Goal: Transaction & Acquisition: Book appointment/travel/reservation

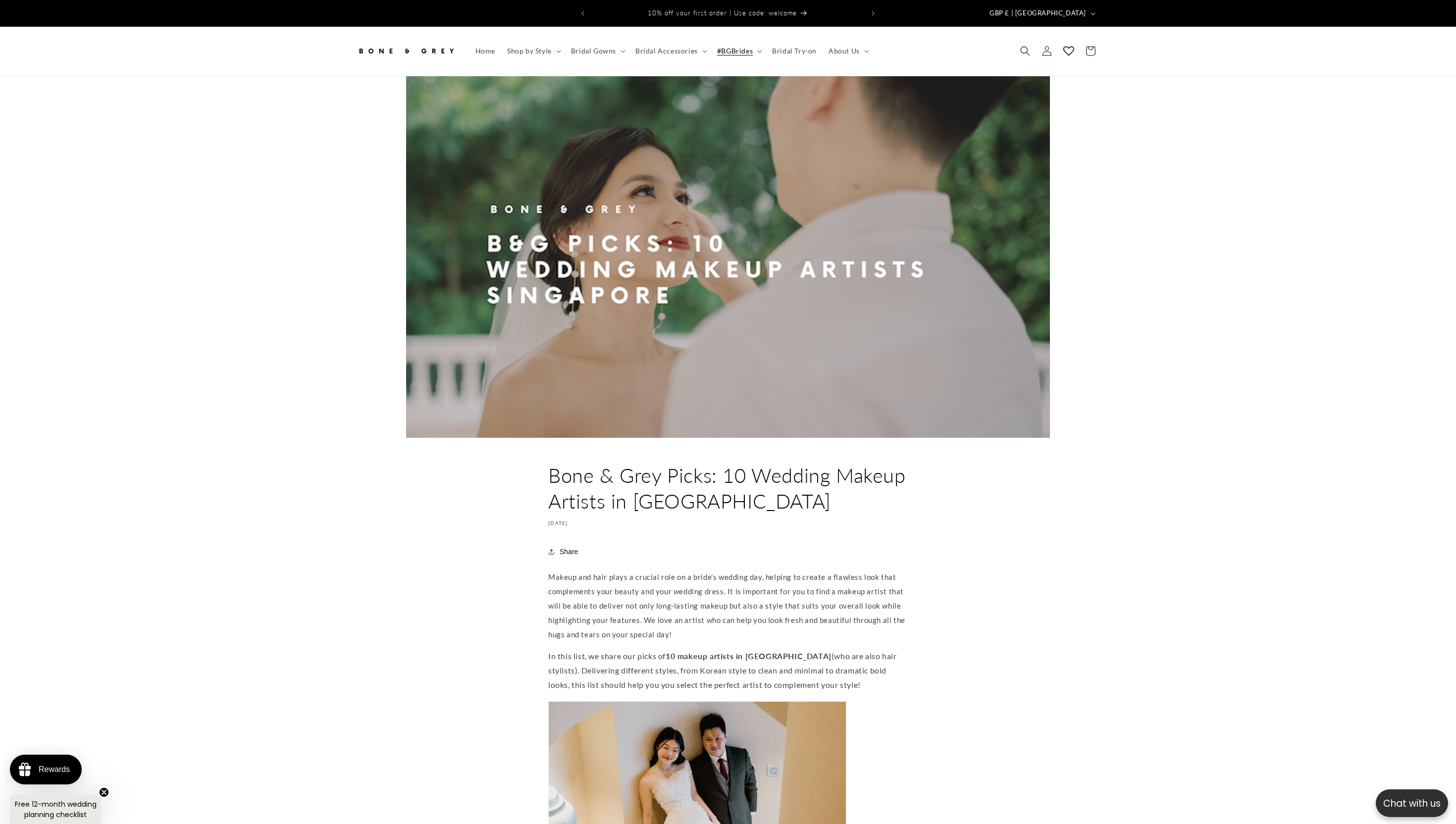
click at [801, 46] on span "Bridal Try-on" at bounding box center [794, 51] width 45 height 9
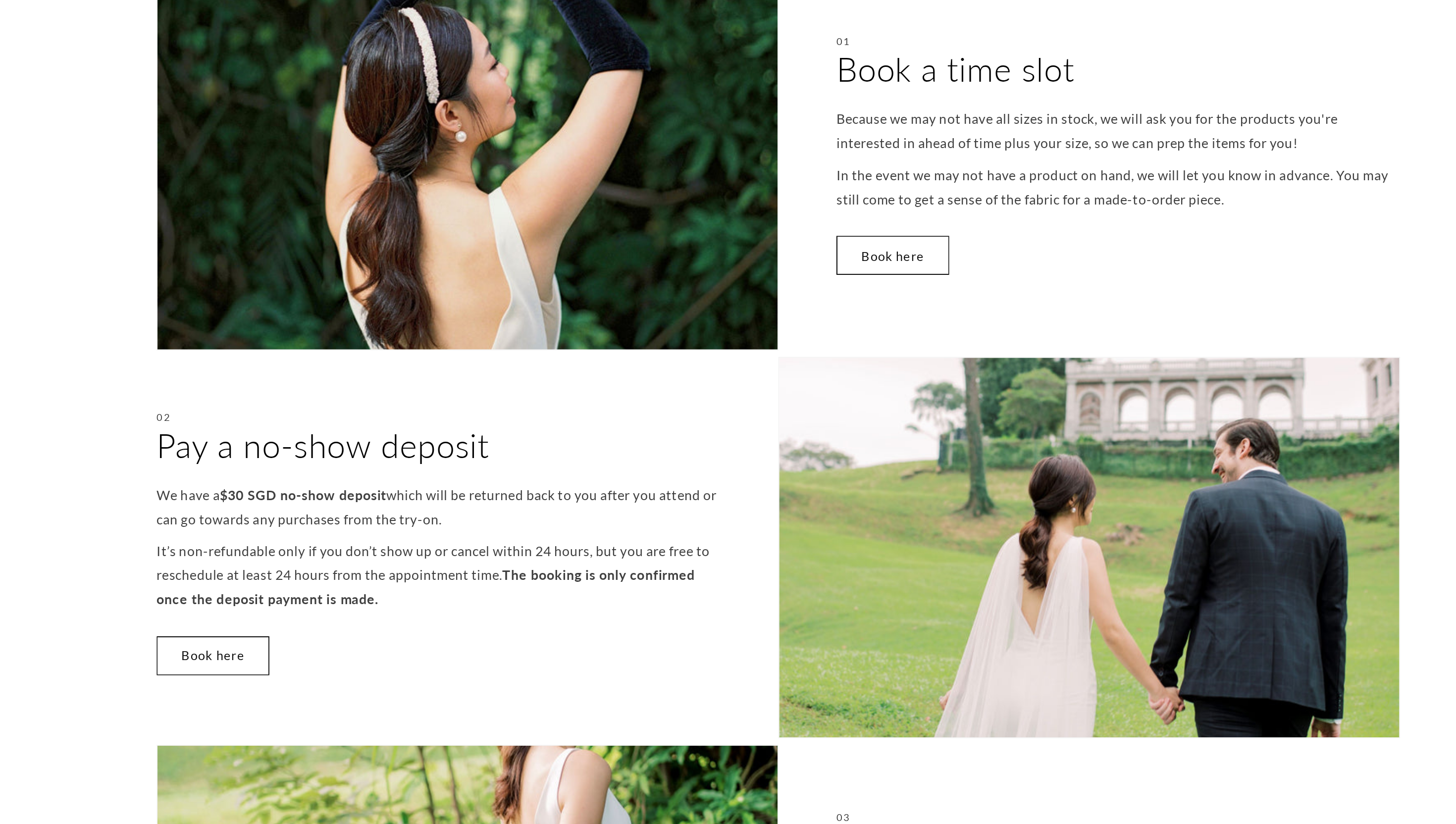
scroll to position [119, 0]
click at [785, 478] on link "Book here" at bounding box center [796, 484] width 67 height 23
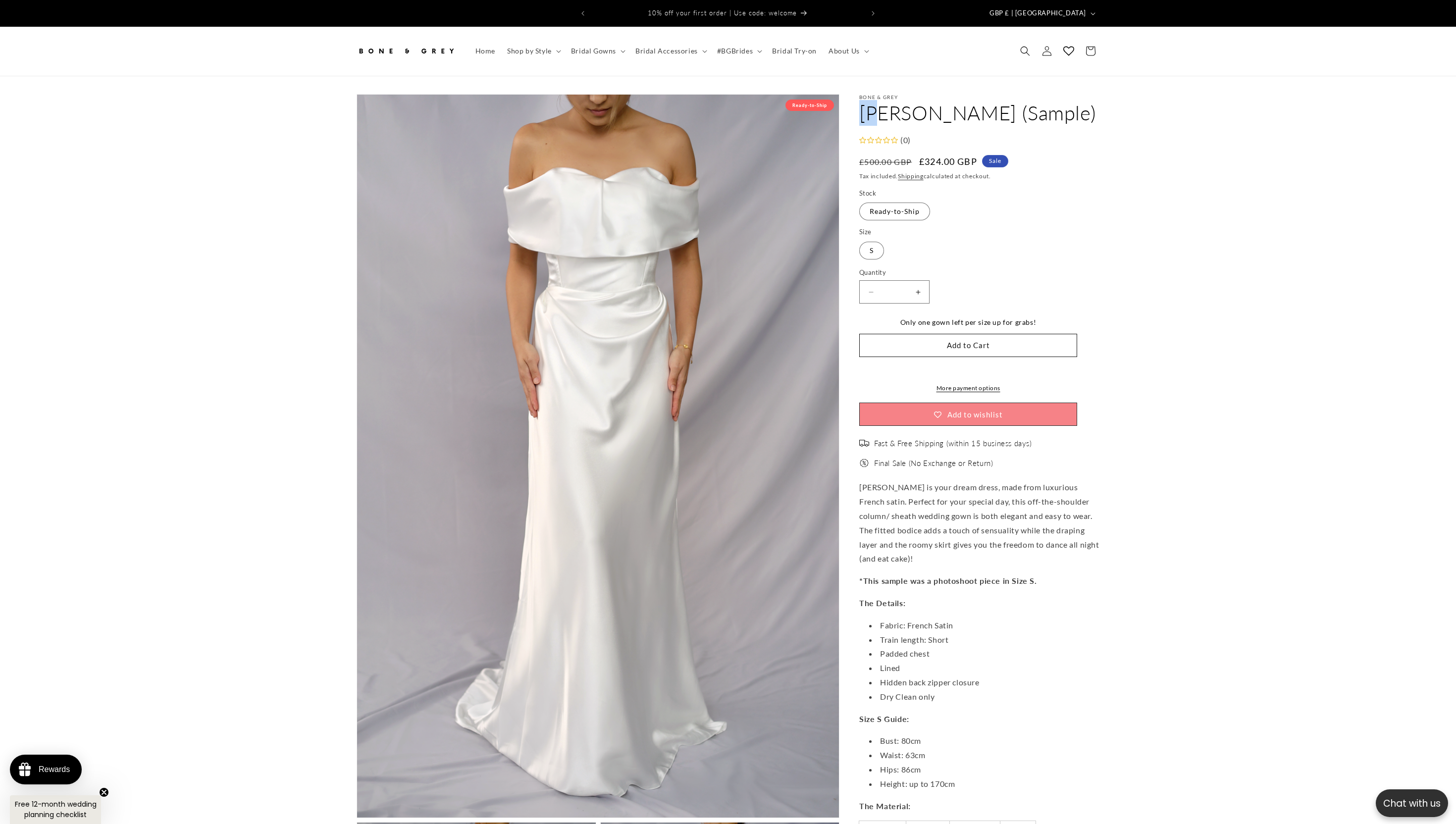
drag, startPoint x: 856, startPoint y: 103, endPoint x: 881, endPoint y: 103, distance: 25.0
click at [881, 103] on div "Bone & Grey Faye (Sample) Faye (Sample) (0) Regular price £324.00 GBP Regular p…" at bounding box center [969, 823] width 260 height 1459
click at [881, 103] on h1 "Faye (Sample)" at bounding box center [979, 113] width 240 height 26
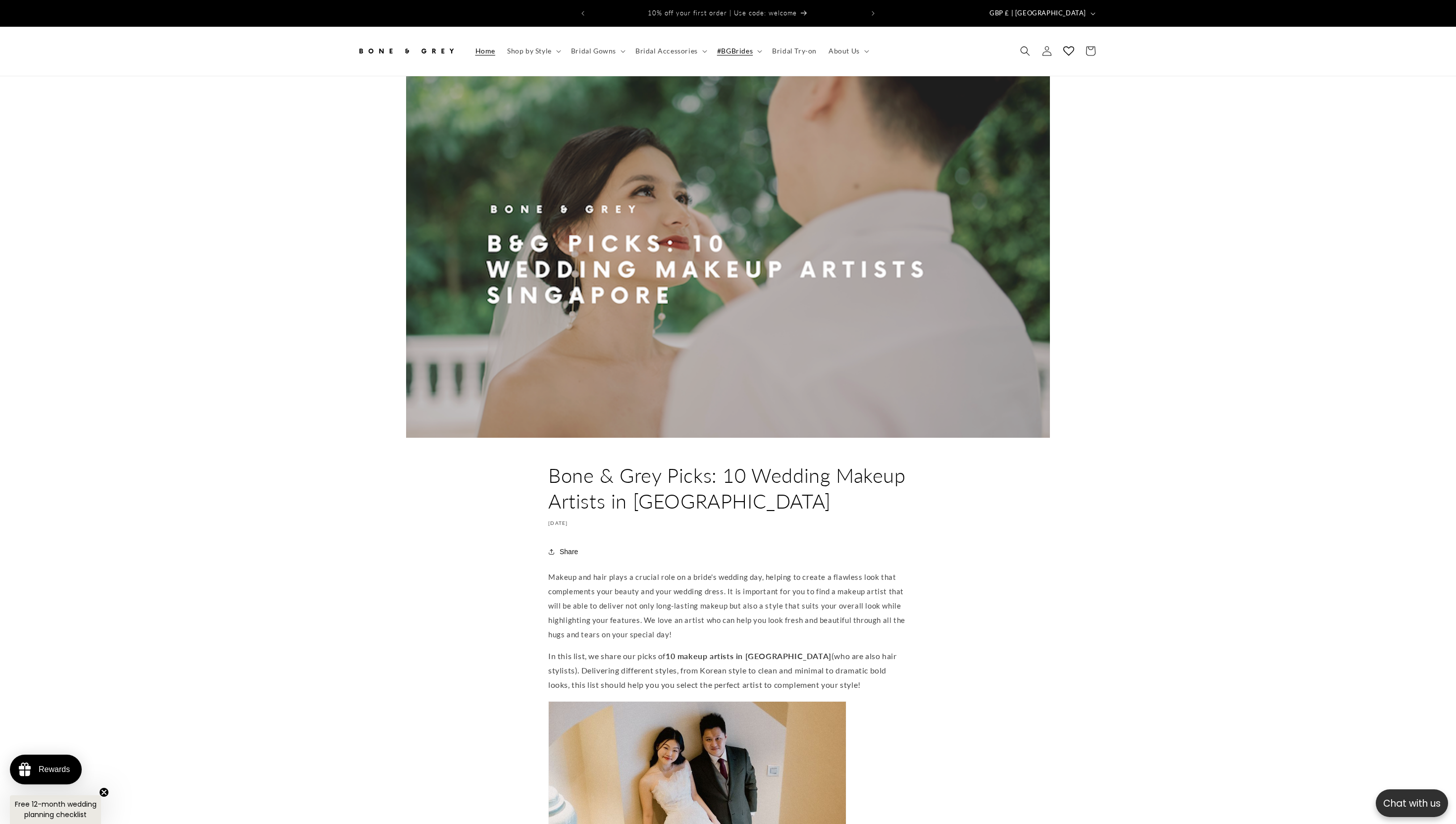
click at [470, 42] on link "Home" at bounding box center [486, 51] width 32 height 21
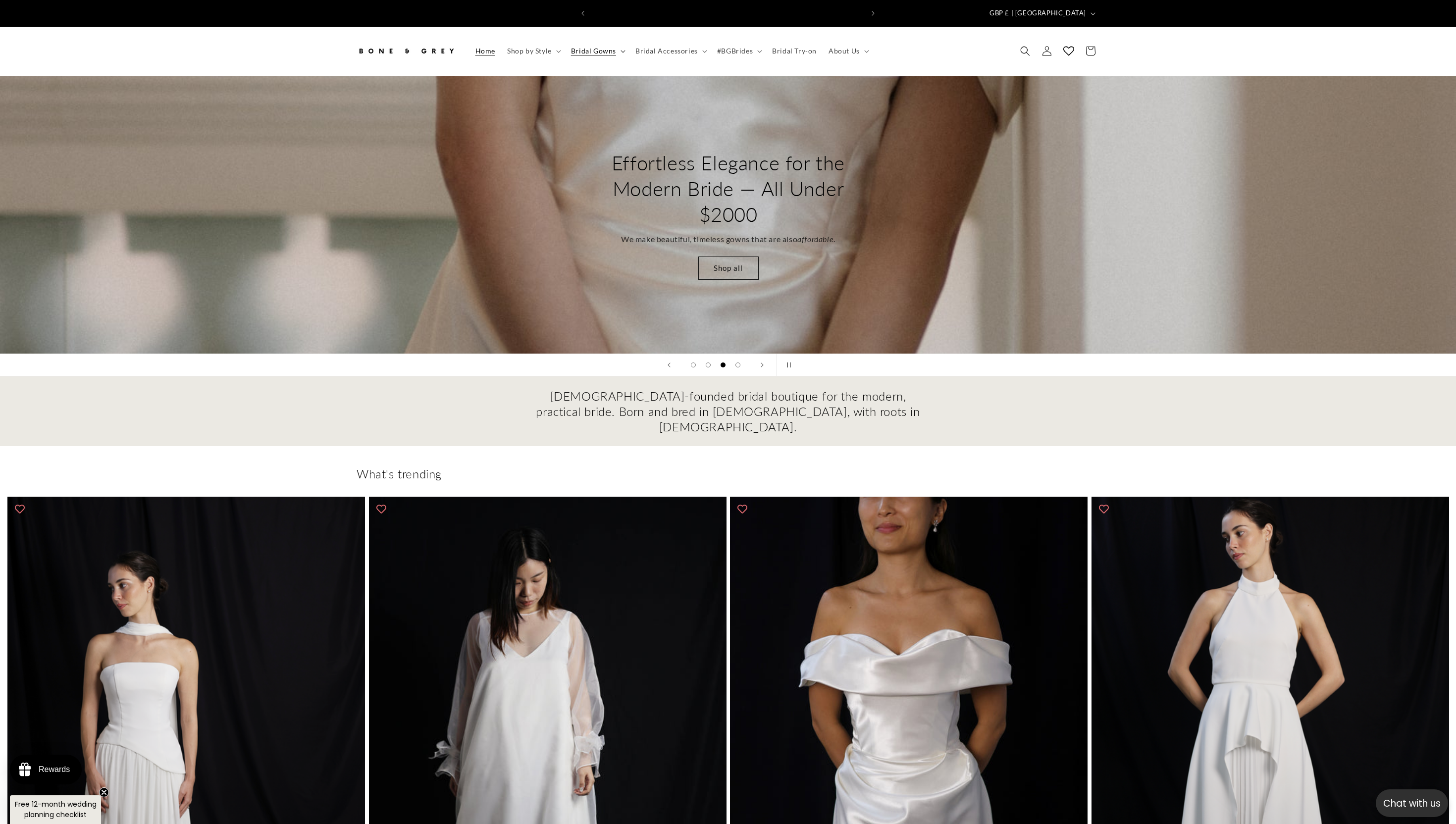
click at [593, 46] on span "Bridal Gowns" at bounding box center [593, 51] width 45 height 9
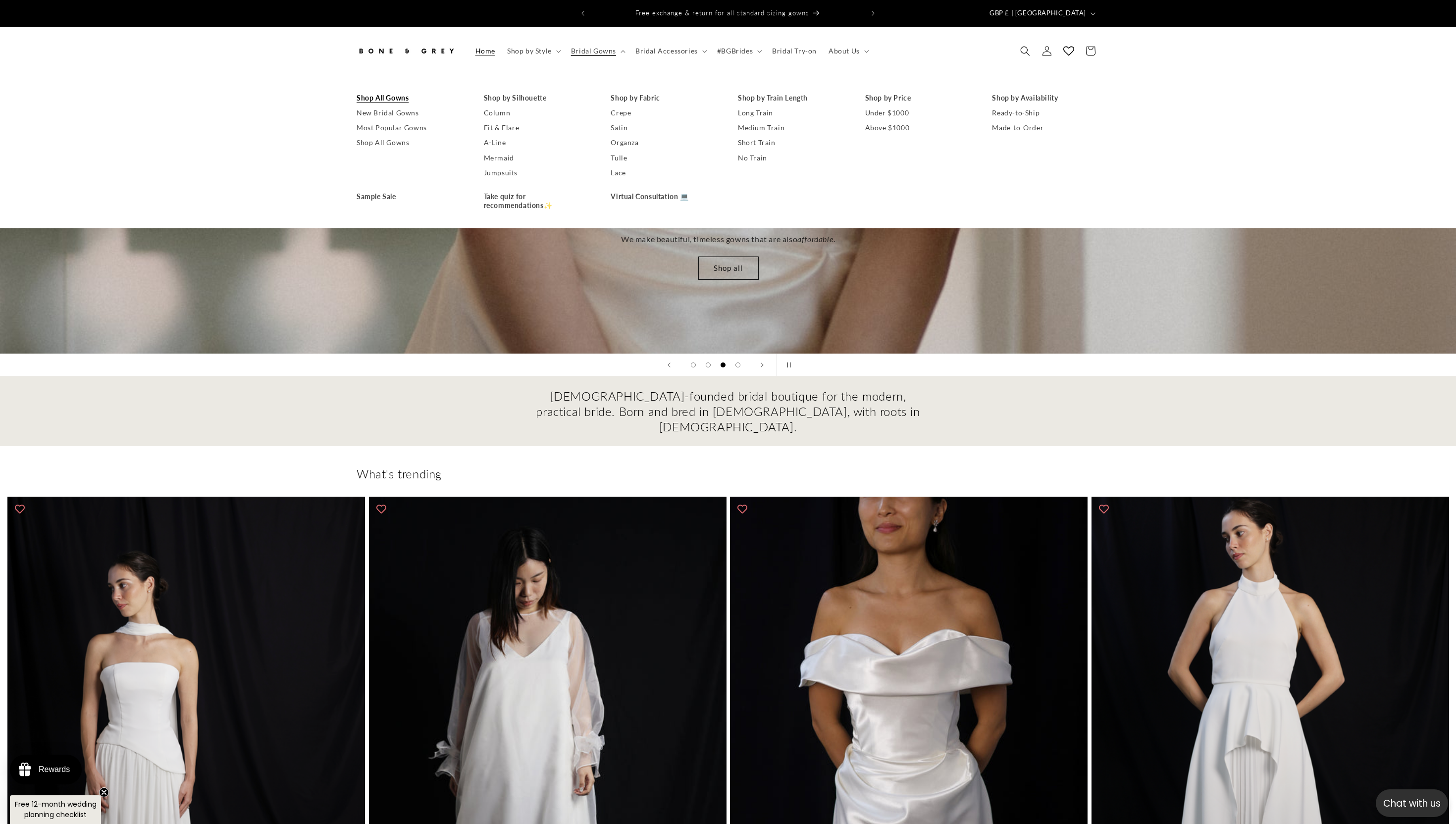
click at [395, 90] on link "Shop All Gowns" at bounding box center [410, 98] width 107 height 15
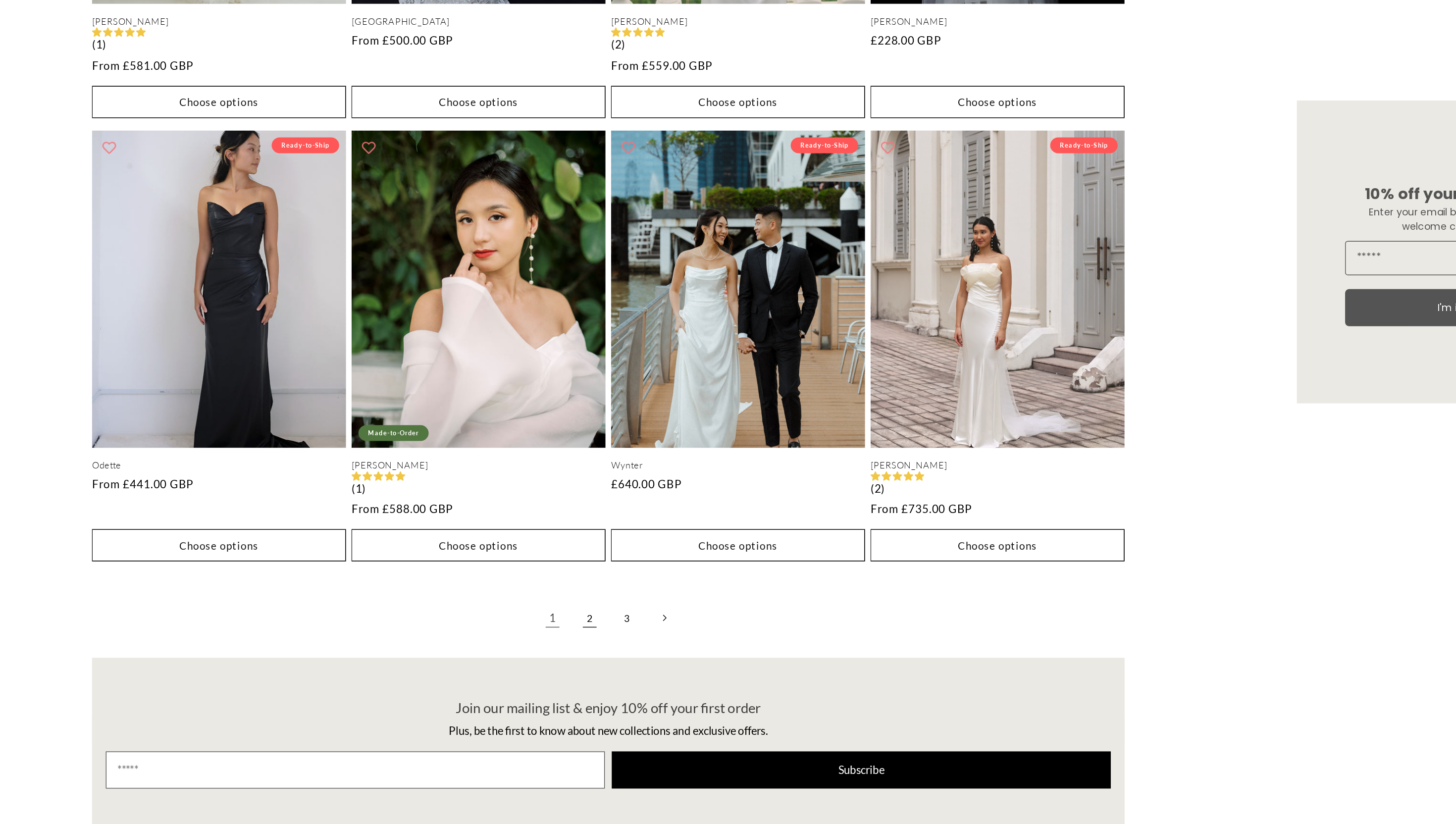
click at [712, 666] on link "2" at bounding box center [714, 675] width 22 height 22
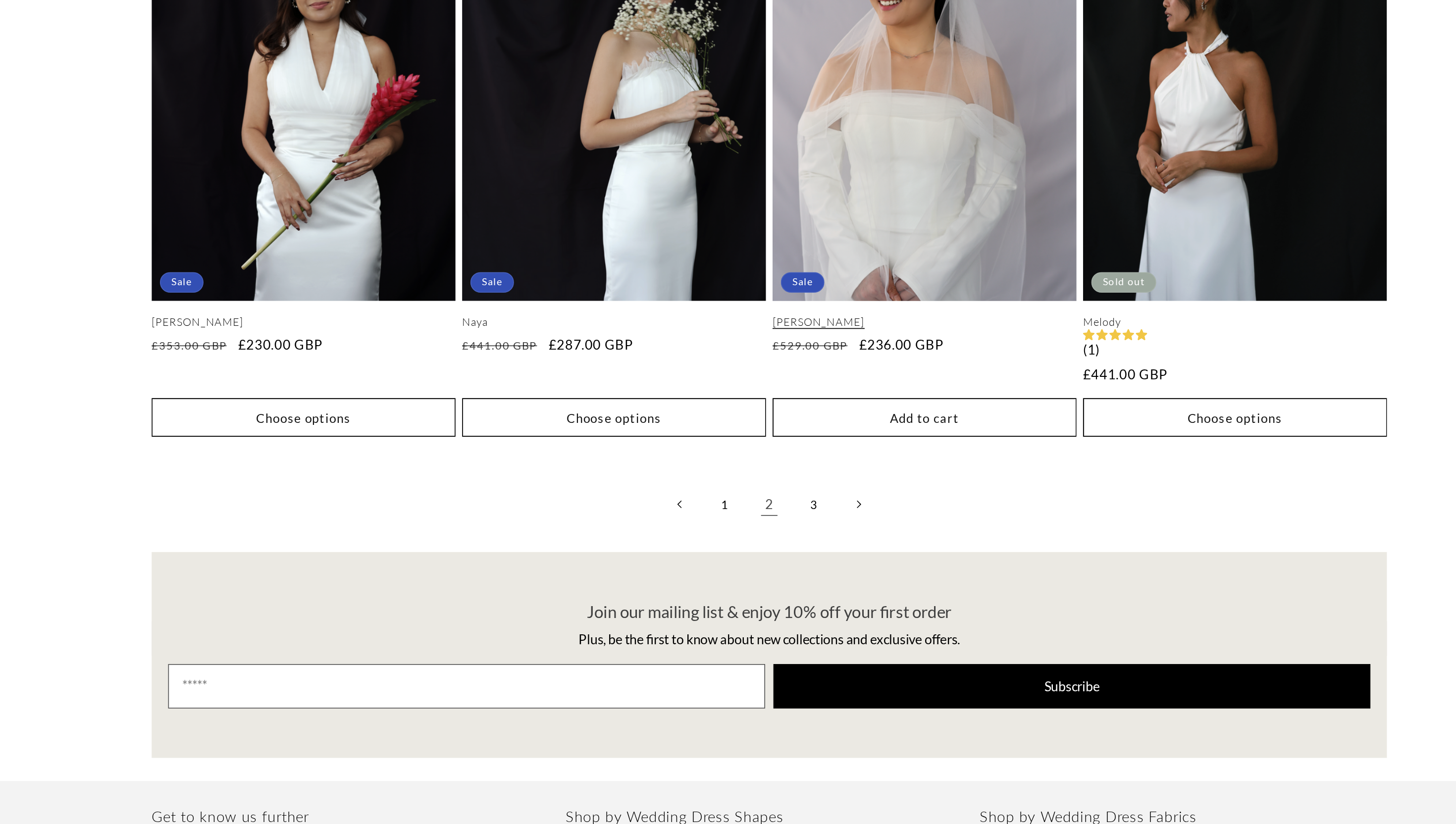
scroll to position [2459, 0]
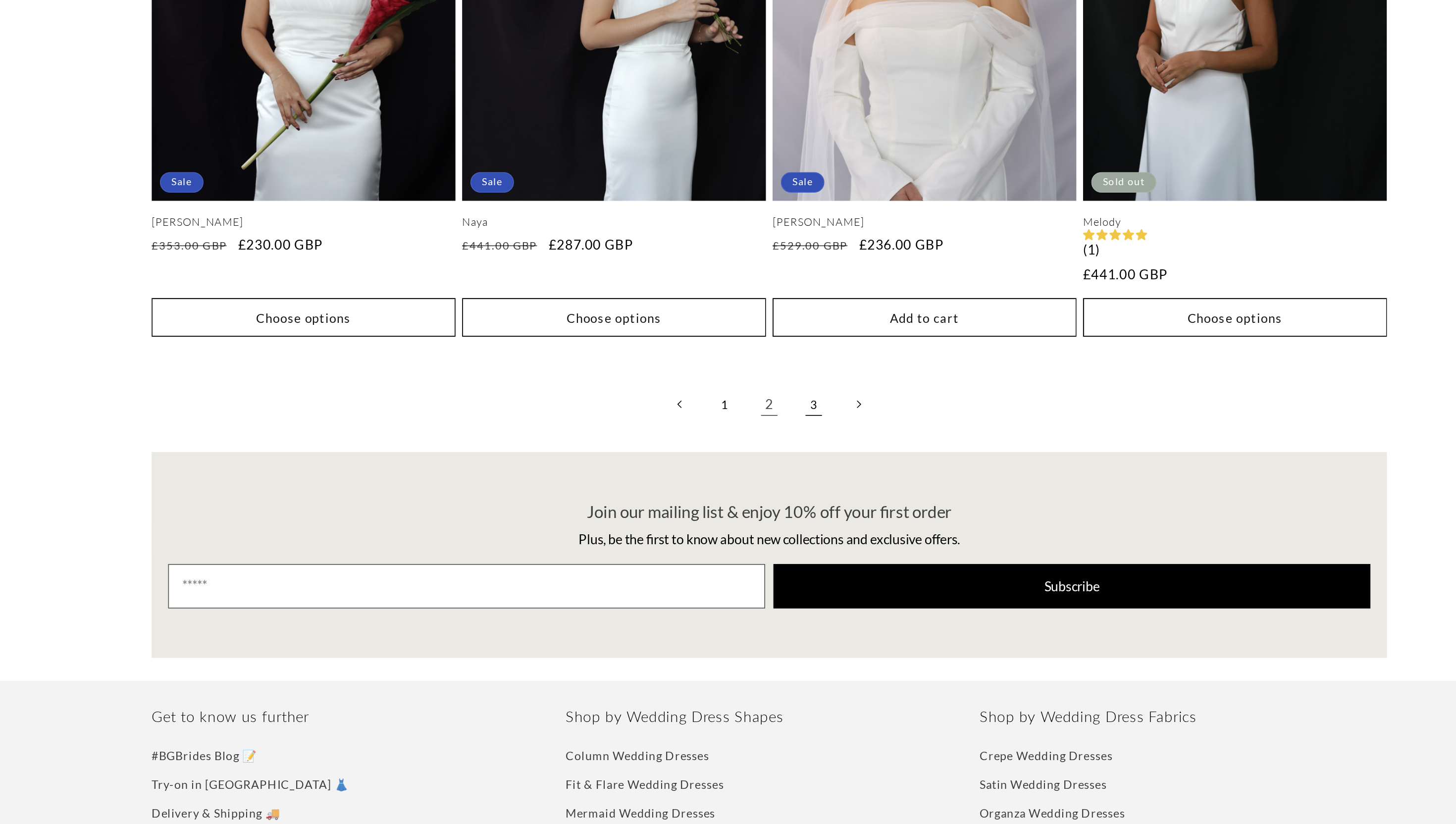
click at [755, 569] on link "3" at bounding box center [755, 571] width 22 height 22
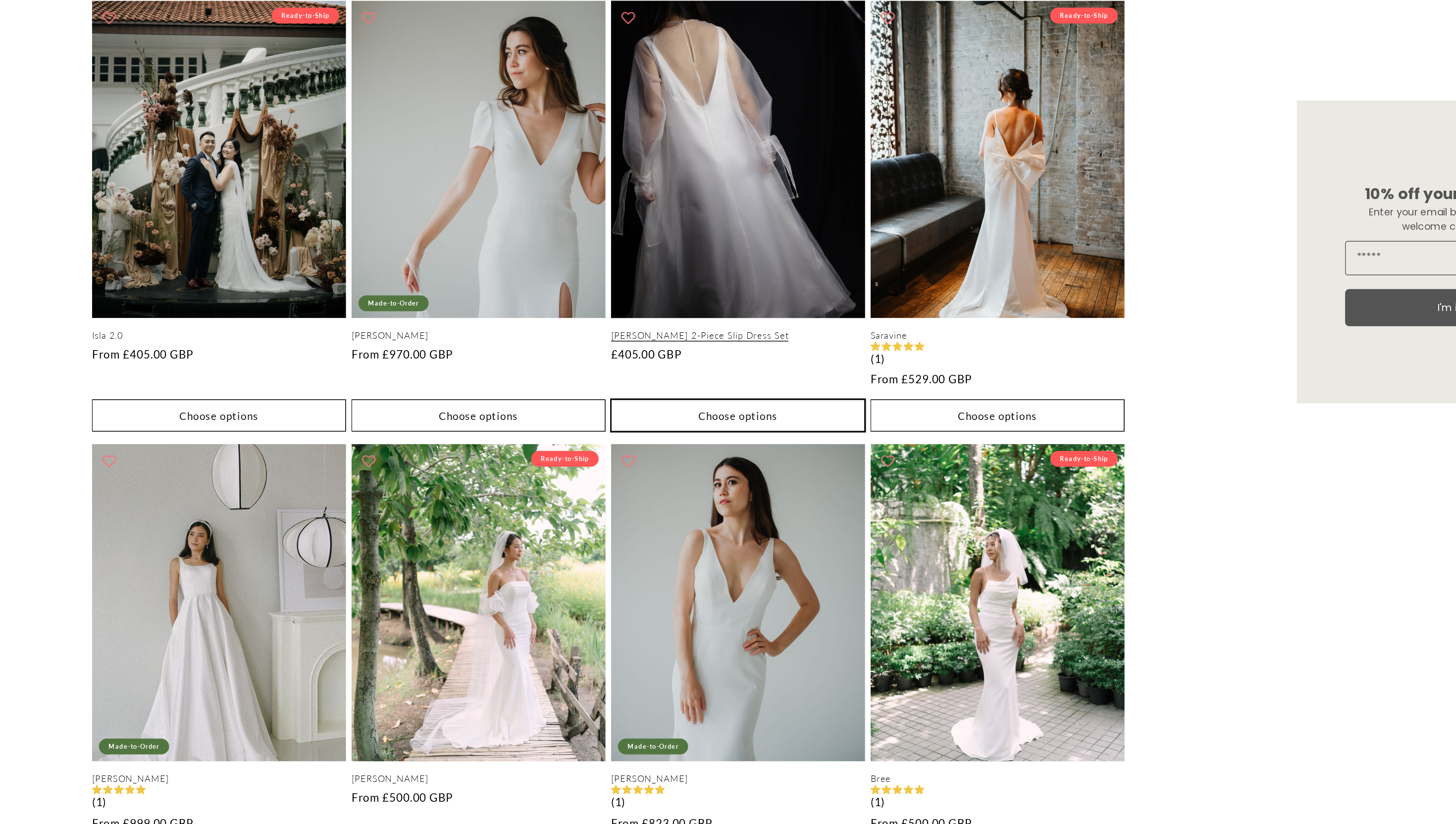
scroll to position [0, 272]
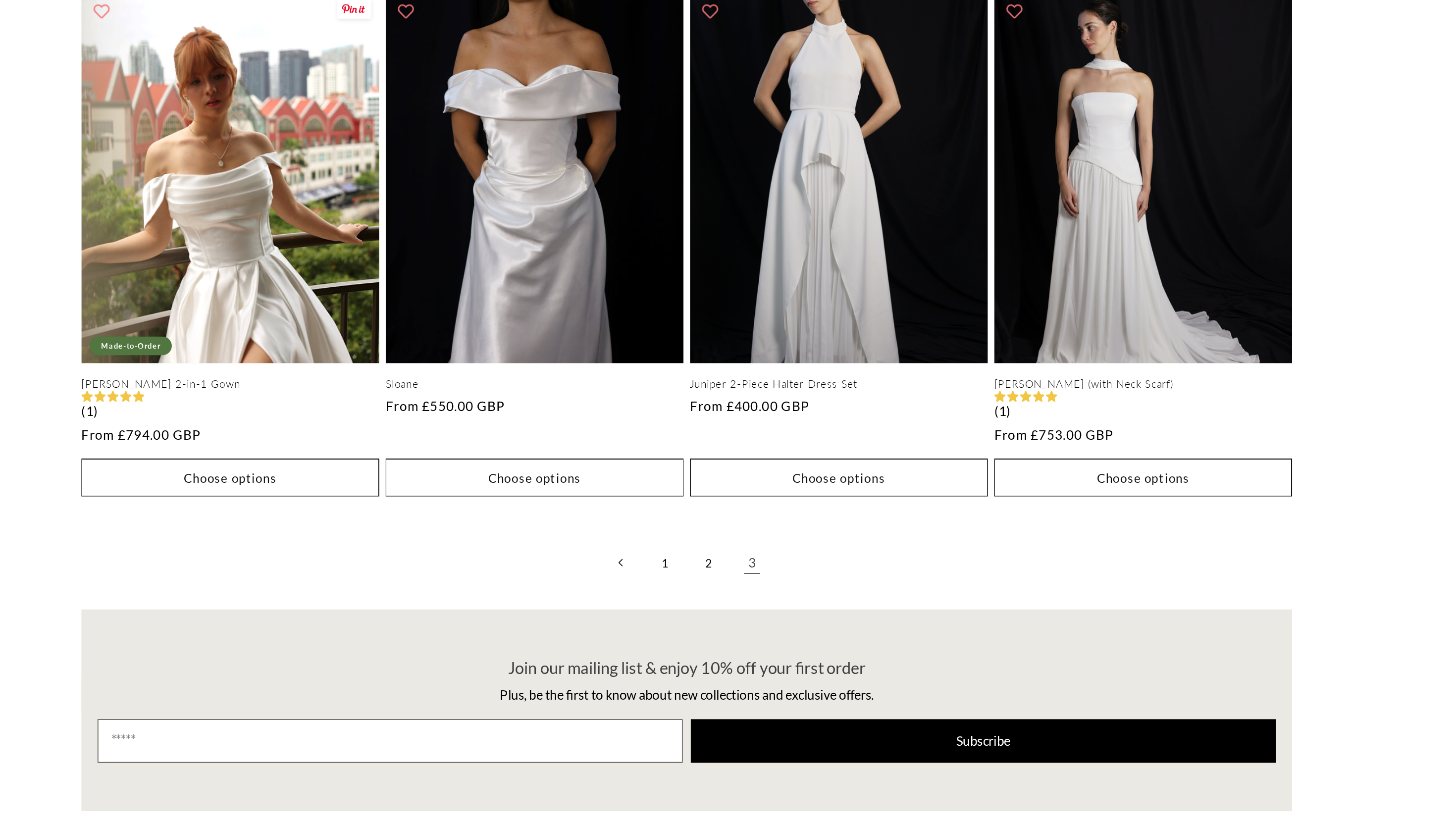
scroll to position [0, 272]
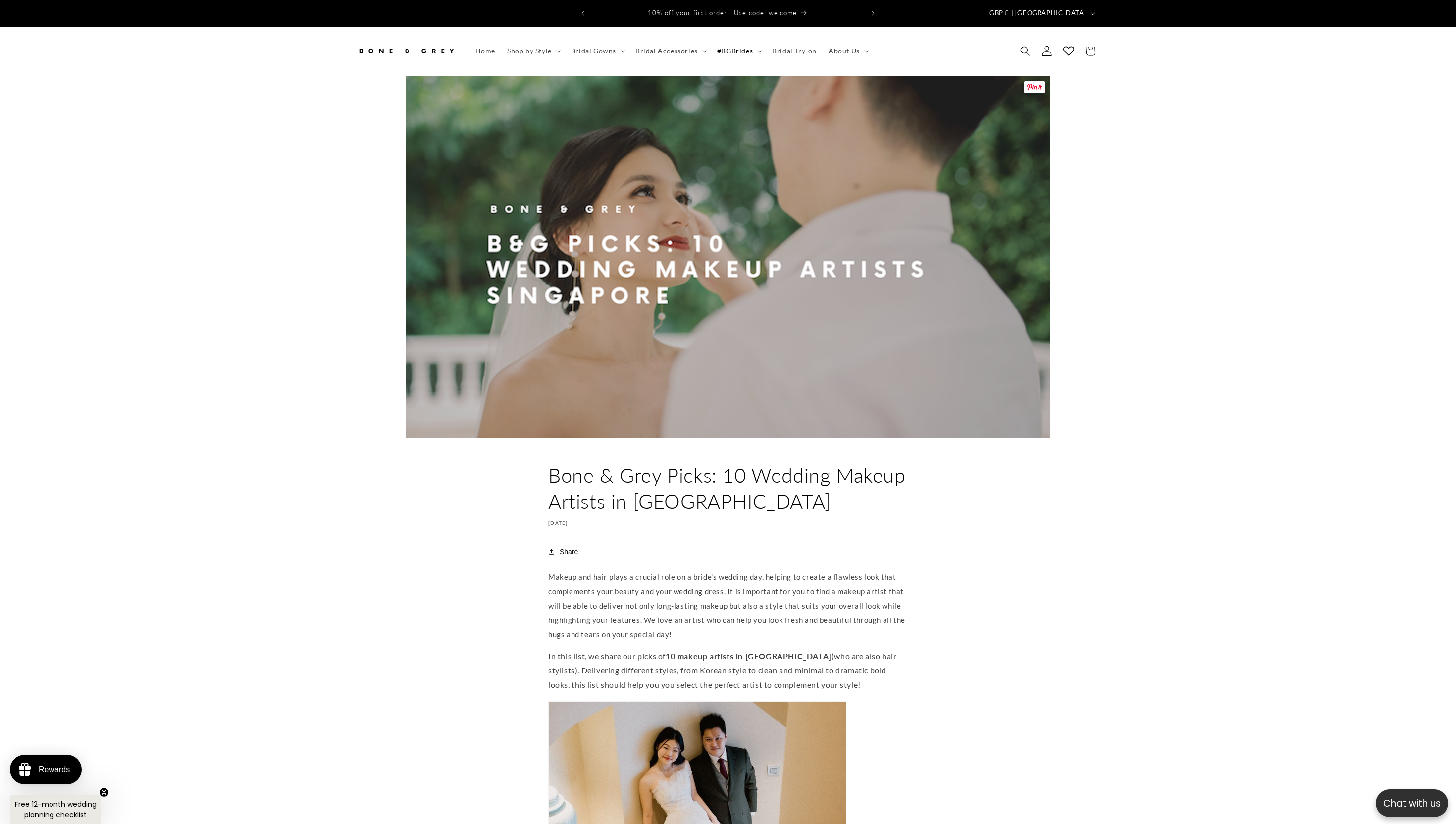
click at [1052, 40] on link "Log in" at bounding box center [1047, 51] width 22 height 22
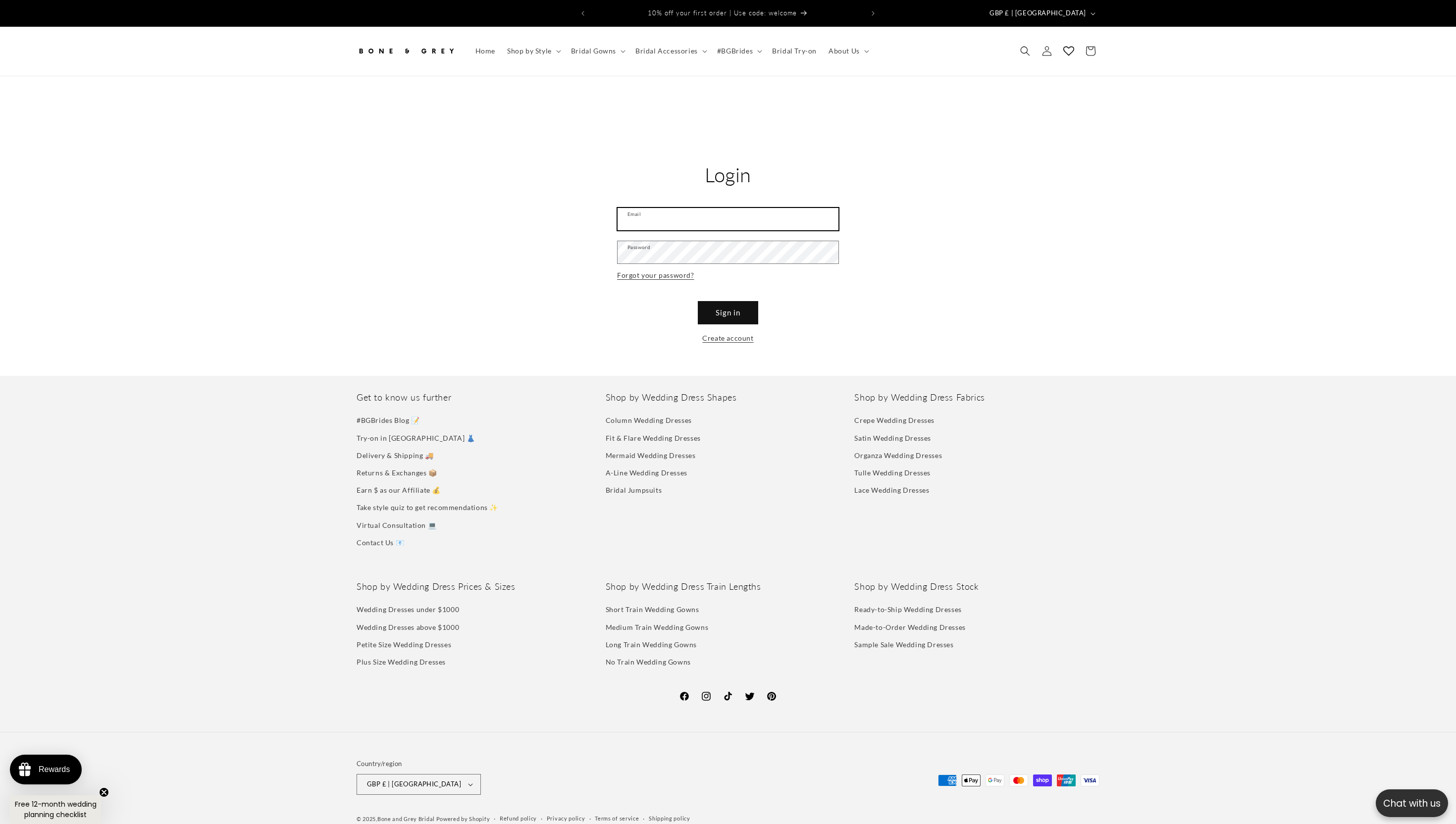
click at [709, 226] on input "Email" at bounding box center [728, 219] width 221 height 22
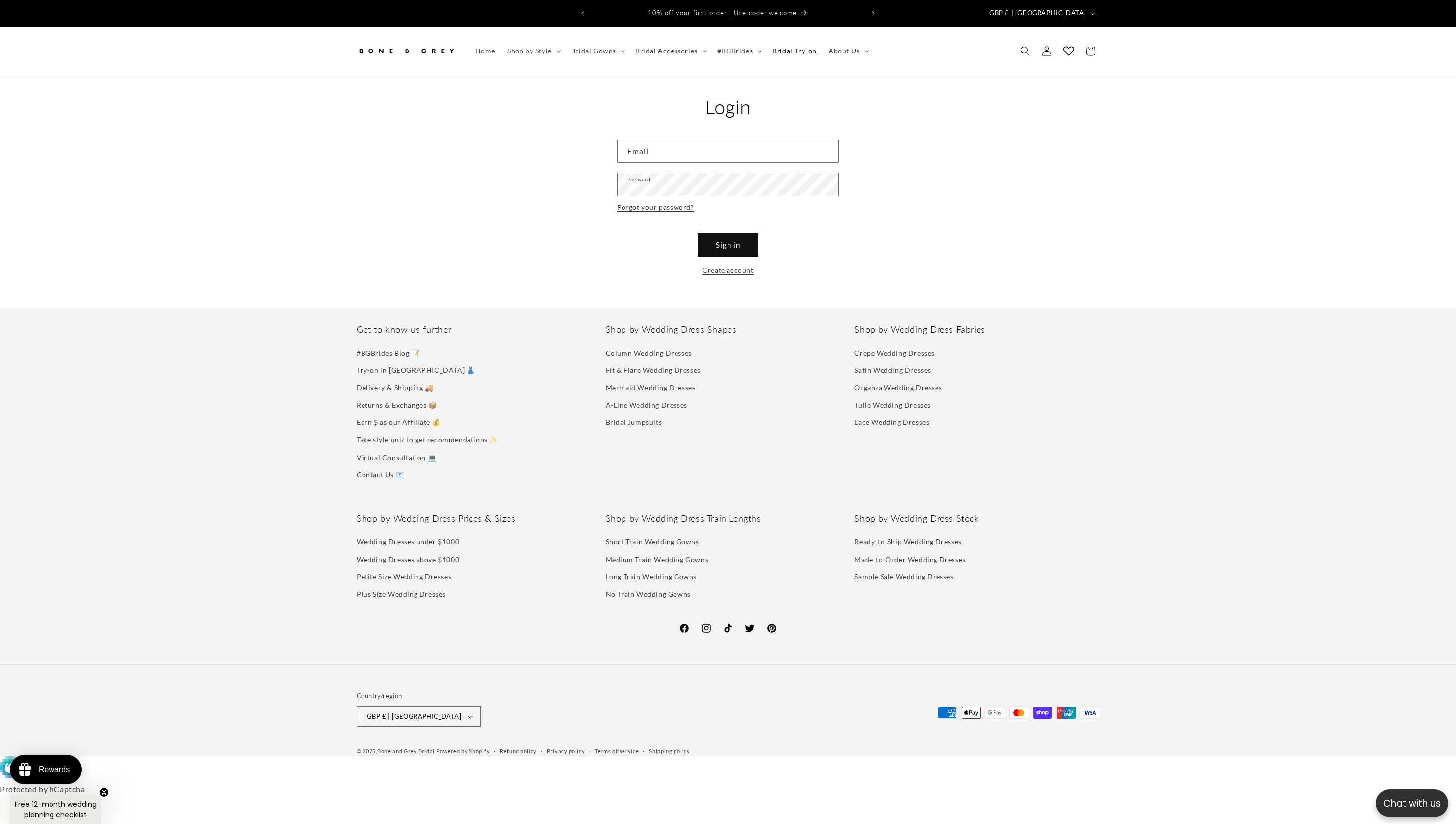
click at [774, 46] on span "Bridal Try-on" at bounding box center [794, 51] width 45 height 9
